Goal: Information Seeking & Learning: Learn about a topic

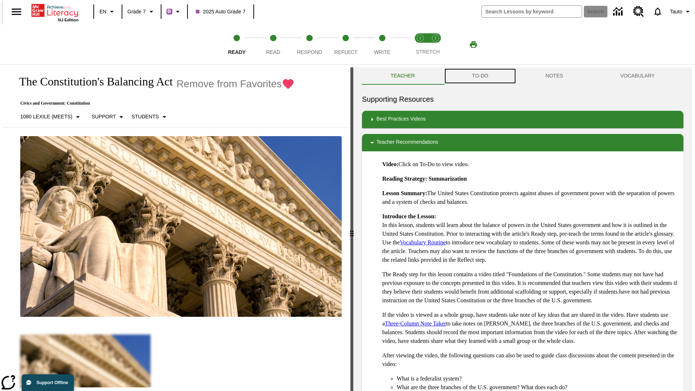
click at [479, 76] on button "TO-DO" at bounding box center [479, 75] width 73 height 17
